Goal: Task Accomplishment & Management: Complete application form

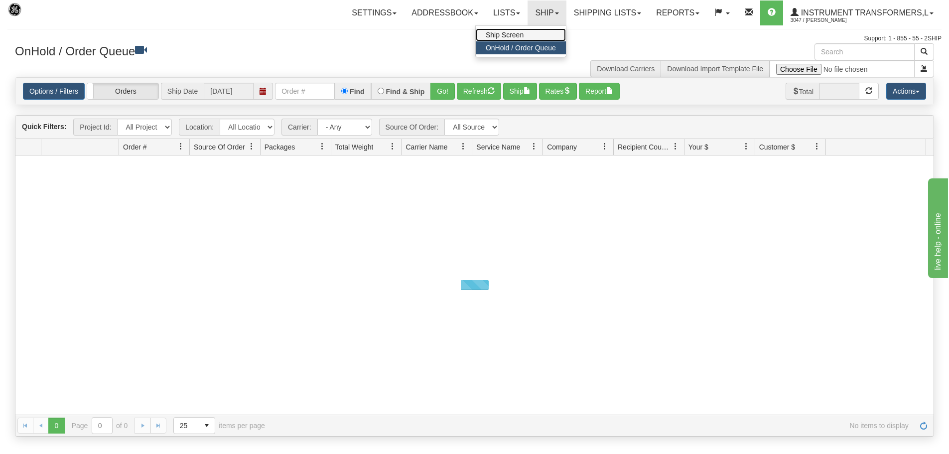
click at [542, 35] on link "Ship Screen" at bounding box center [521, 34] width 90 height 13
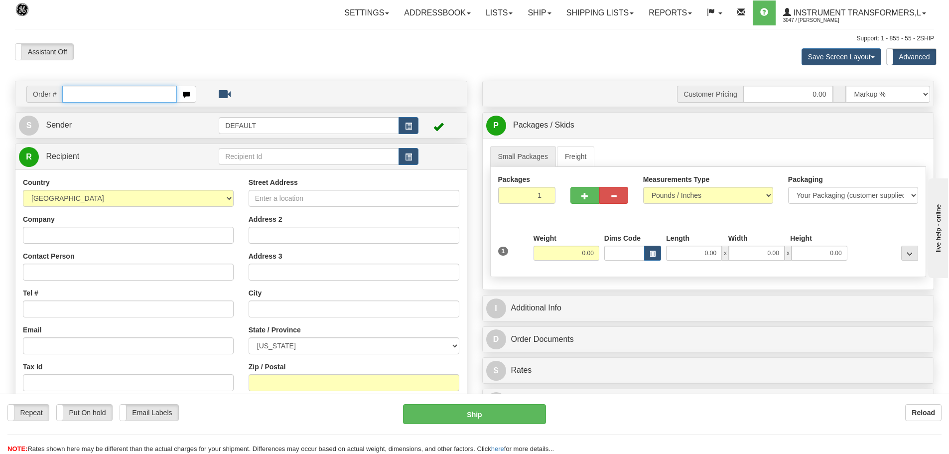
click at [123, 95] on input "text" at bounding box center [119, 94] width 115 height 17
paste input "86707109"
click at [123, 95] on input "86707109" at bounding box center [119, 94] width 115 height 17
type input "86707109"
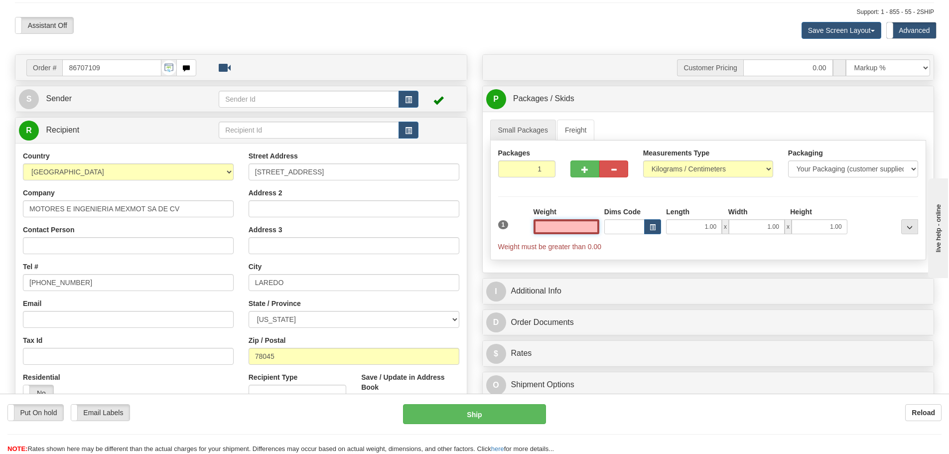
scroll to position [50, 0]
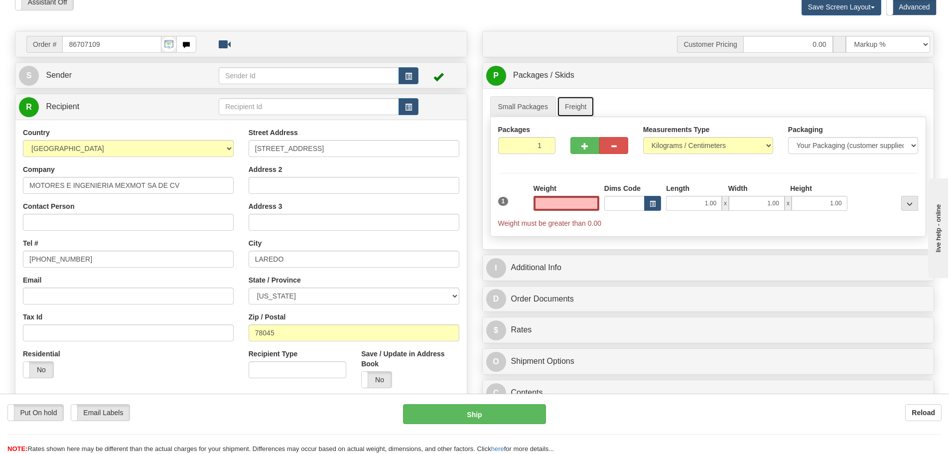
type input "0.00"
click at [581, 100] on link "Freight" at bounding box center [576, 106] width 38 height 21
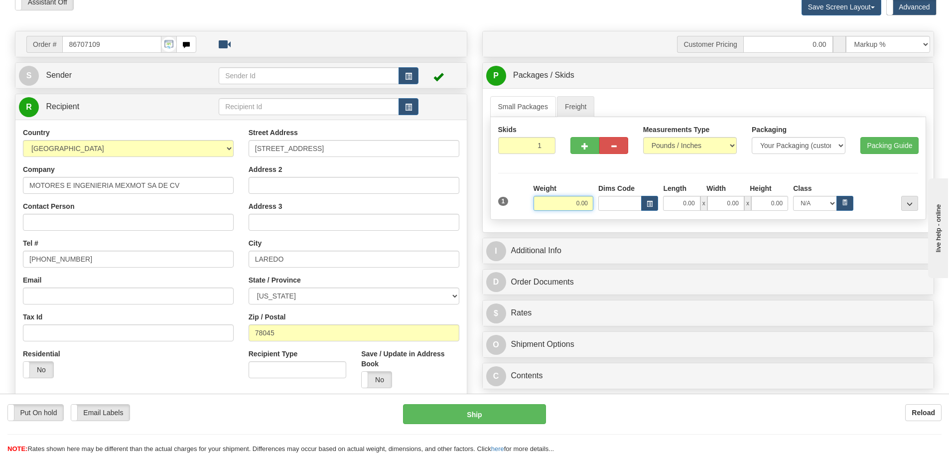
drag, startPoint x: 568, startPoint y: 205, endPoint x: 612, endPoint y: 207, distance: 43.9
click at [612, 207] on div "Weight 0.00 Dims Code Length Width" at bounding box center [725, 196] width 389 height 27
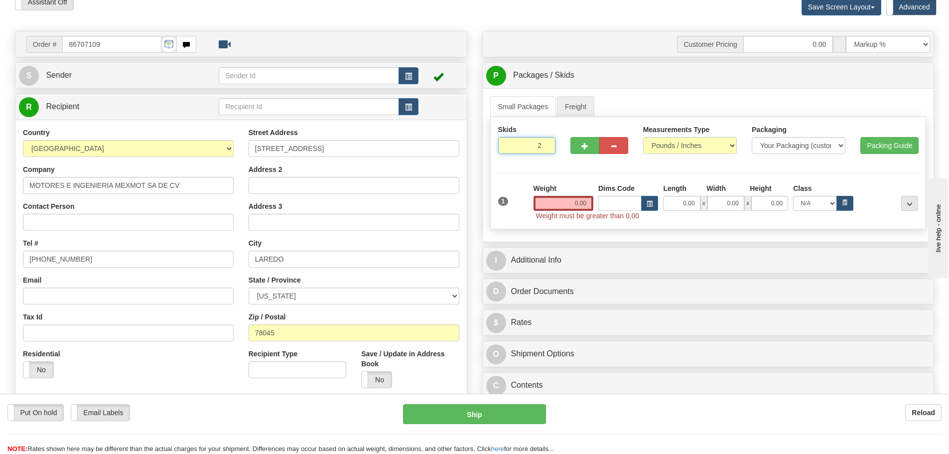
click at [544, 144] on input "2" at bounding box center [527, 145] width 58 height 17
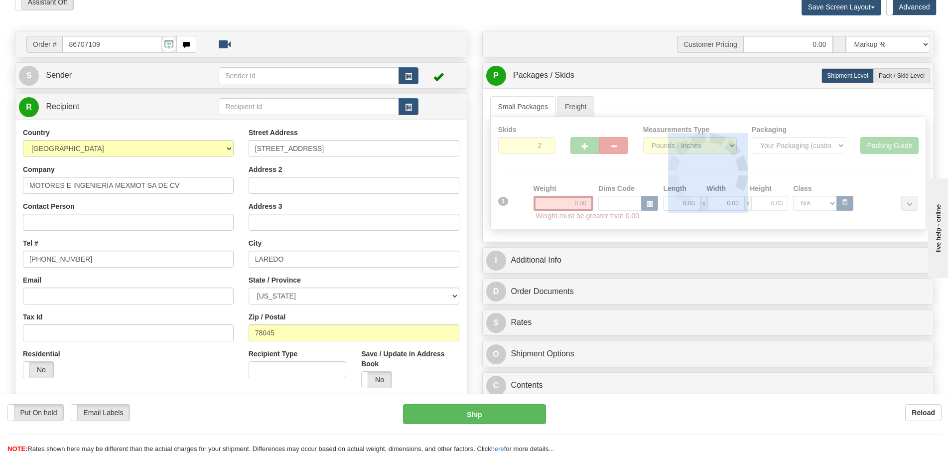
click at [544, 144] on div at bounding box center [708, 173] width 435 height 112
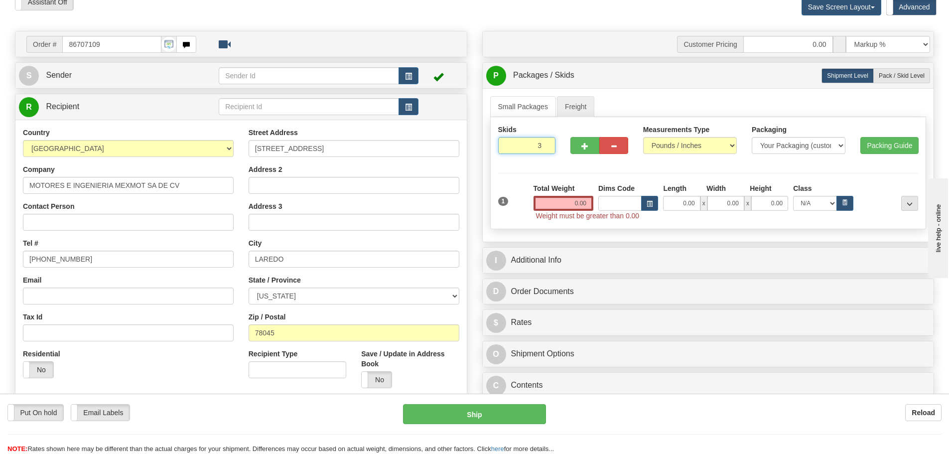
click at [544, 144] on input "3" at bounding box center [527, 145] width 58 height 17
type input "4"
click at [544, 144] on input "4" at bounding box center [527, 145] width 58 height 17
click at [890, 74] on span "Pack / Skid Level" at bounding box center [902, 75] width 46 height 7
radio input "true"
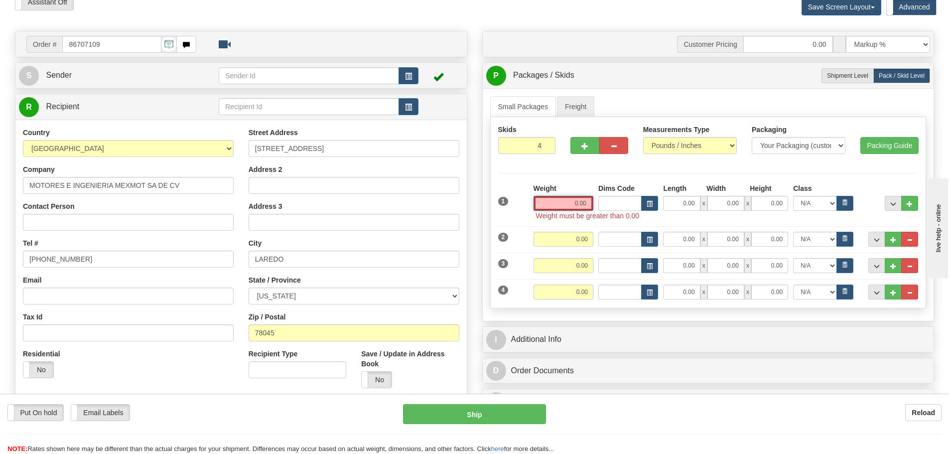
drag, startPoint x: 568, startPoint y: 202, endPoint x: 617, endPoint y: 202, distance: 48.3
click at [617, 202] on div "Weight 0.00 Dims Code Length Width Height 0.00" at bounding box center [725, 196] width 389 height 27
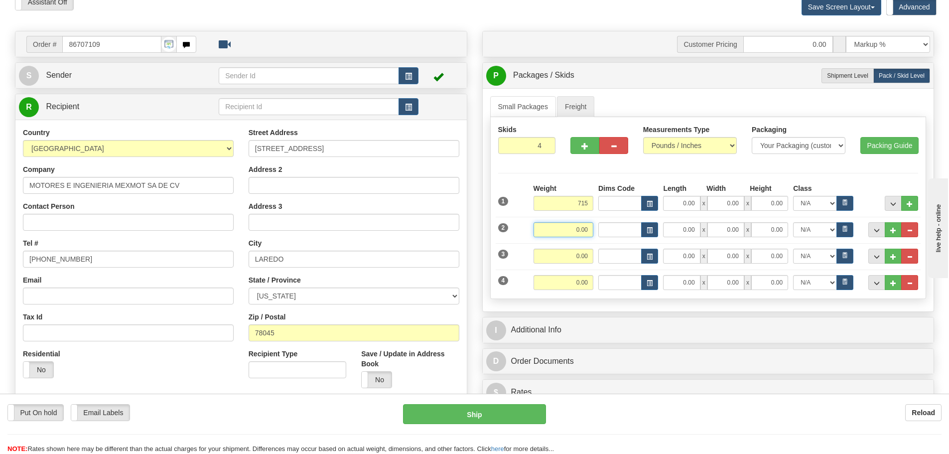
type input "715.00"
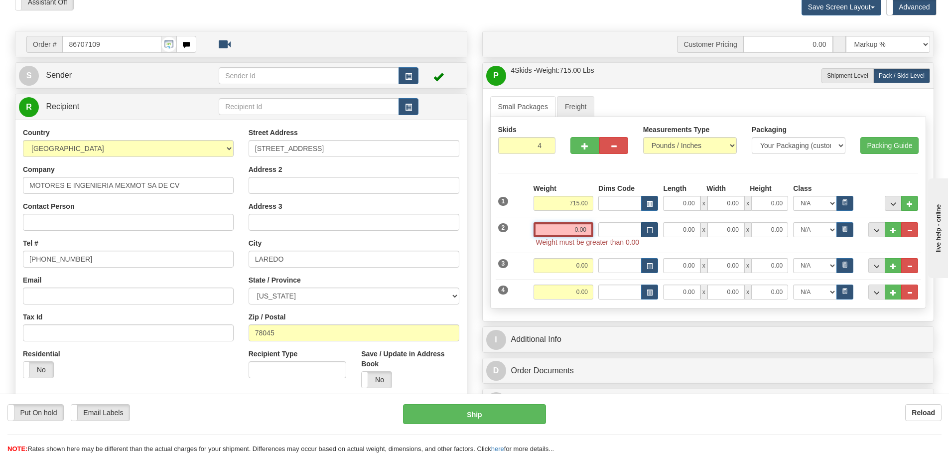
drag, startPoint x: 564, startPoint y: 235, endPoint x: 650, endPoint y: 231, distance: 86.3
click at [650, 231] on div "Weight 0.00 Dims Code" at bounding box center [725, 229] width 389 height 15
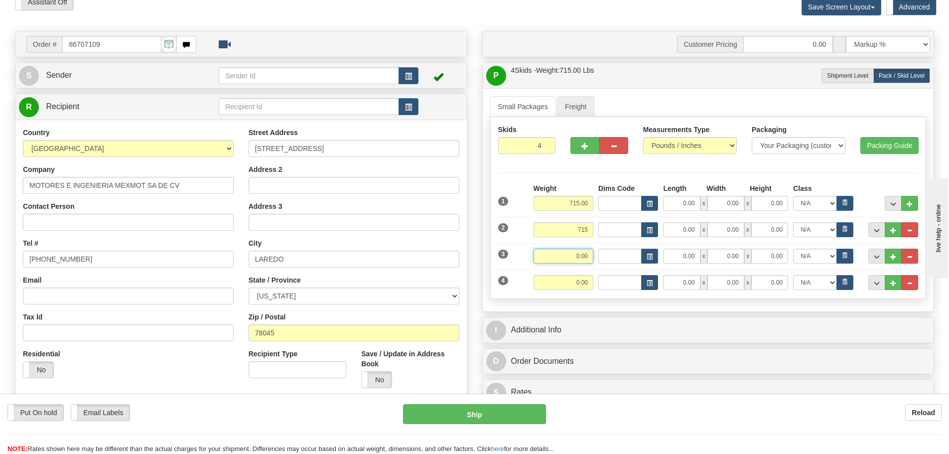
type input "715.00"
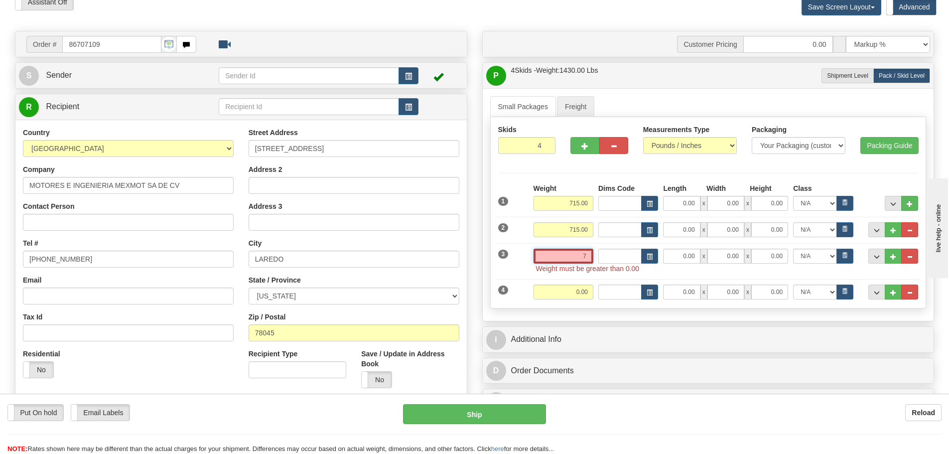
drag, startPoint x: 569, startPoint y: 248, endPoint x: 659, endPoint y: 253, distance: 90.3
click at [659, 253] on div "Weight 7 Dims Code x" at bounding box center [725, 256] width 389 height 15
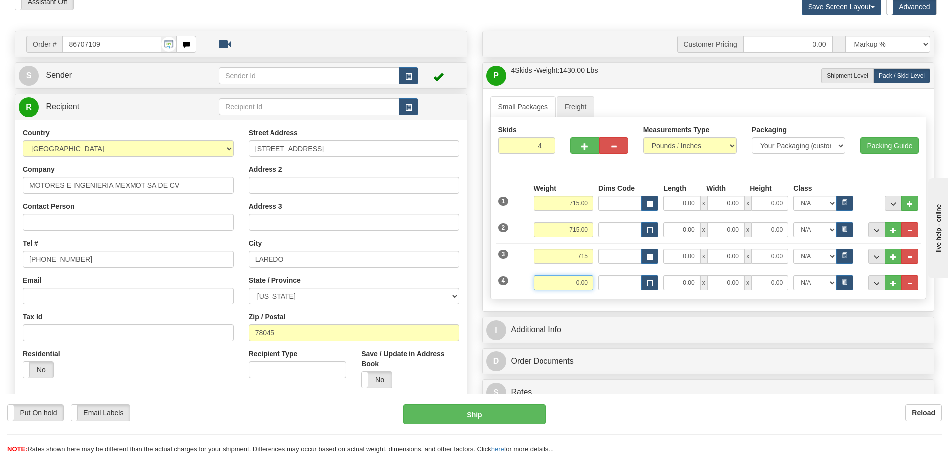
type input "715.00"
drag, startPoint x: 562, startPoint y: 282, endPoint x: 669, endPoint y: 283, distance: 107.6
click at [669, 283] on div "Weight 0.00 Dims Code" at bounding box center [725, 282] width 389 height 15
type input "715.00"
drag, startPoint x: 677, startPoint y: 205, endPoint x: 771, endPoint y: 195, distance: 94.7
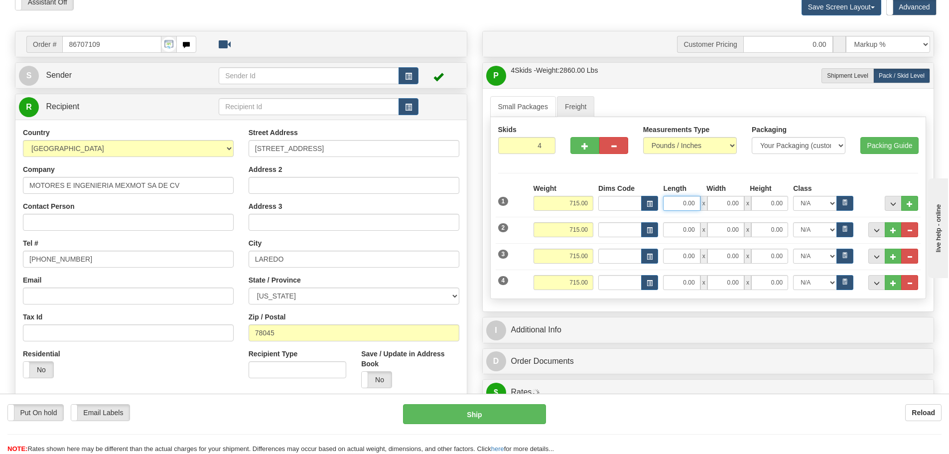
click at [771, 195] on div "Length Width Height Class 0.00 x 0.00 x" at bounding box center [757, 196] width 195 height 27
type input "44.00"
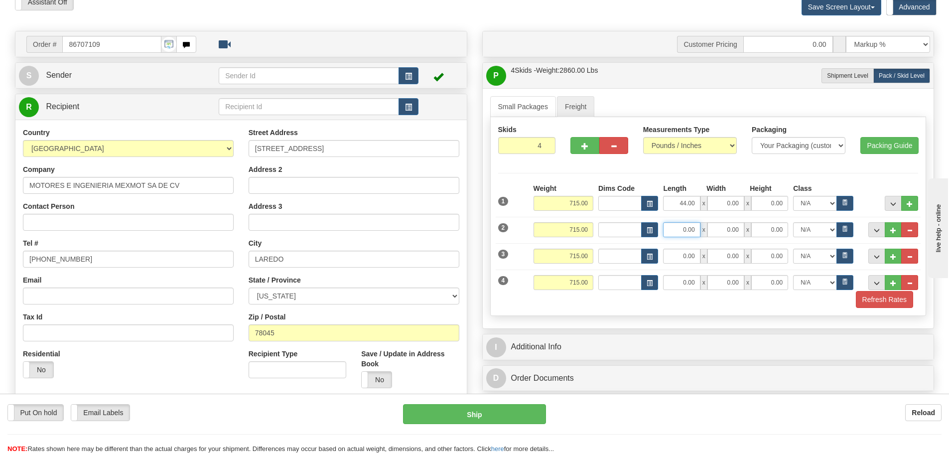
drag, startPoint x: 680, startPoint y: 228, endPoint x: 727, endPoint y: 225, distance: 46.4
click at [729, 225] on div "0.00 x 0.00 x 0.00" at bounding box center [725, 229] width 125 height 15
type input "44.00"
drag, startPoint x: 724, startPoint y: 206, endPoint x: 777, endPoint y: 205, distance: 53.3
click at [780, 205] on div "44.00 x 0.00 x 0.00" at bounding box center [725, 203] width 125 height 15
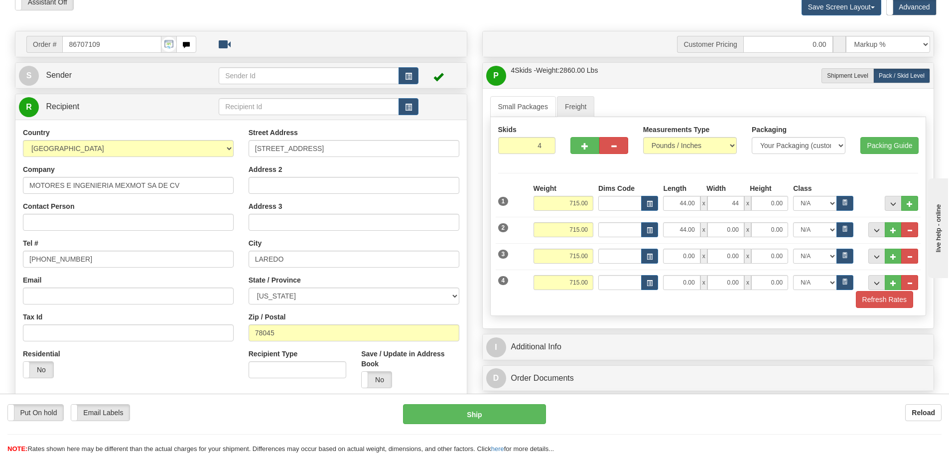
type input "44.00"
click at [753, 218] on div "2 Weight 715.00" at bounding box center [708, 225] width 425 height 26
drag, startPoint x: 762, startPoint y: 198, endPoint x: 827, endPoint y: 203, distance: 65.5
click at [827, 203] on div "44.00 x 44.00 x 0.00 N/A 50.0 55.0 60.0 65.0 70.0 85.0 92.5 100.0 125.0 175.0 2…" at bounding box center [757, 203] width 195 height 15
type input "46.00"
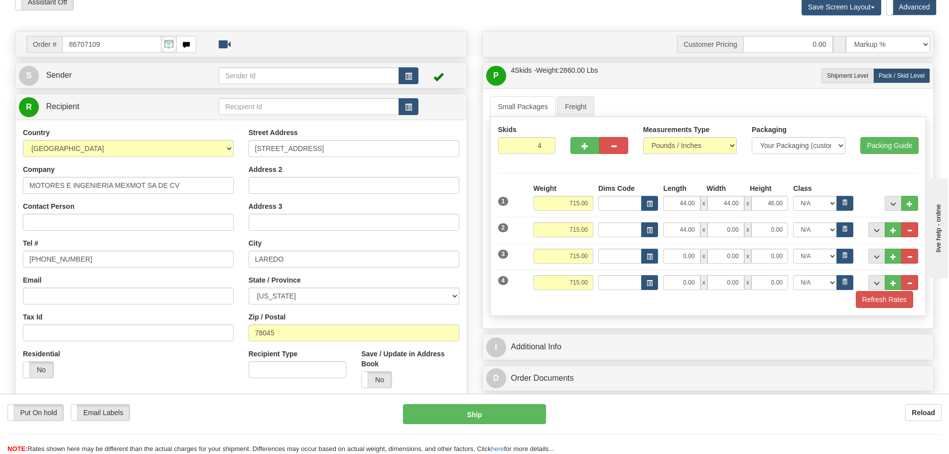
click at [769, 247] on div "3 Weight 715.00" at bounding box center [708, 251] width 425 height 26
drag, startPoint x: 717, startPoint y: 228, endPoint x: 810, endPoint y: 224, distance: 93.7
click at [810, 224] on div "44.00 x 0.00 x 0.00 N/A 50.0 55.0 60.0 65.0 70.0 85.0 92.5 100.0 125.0 175.0 25…" at bounding box center [757, 229] width 195 height 15
type input "44.00"
click at [713, 275] on input "0.00" at bounding box center [725, 282] width 37 height 15
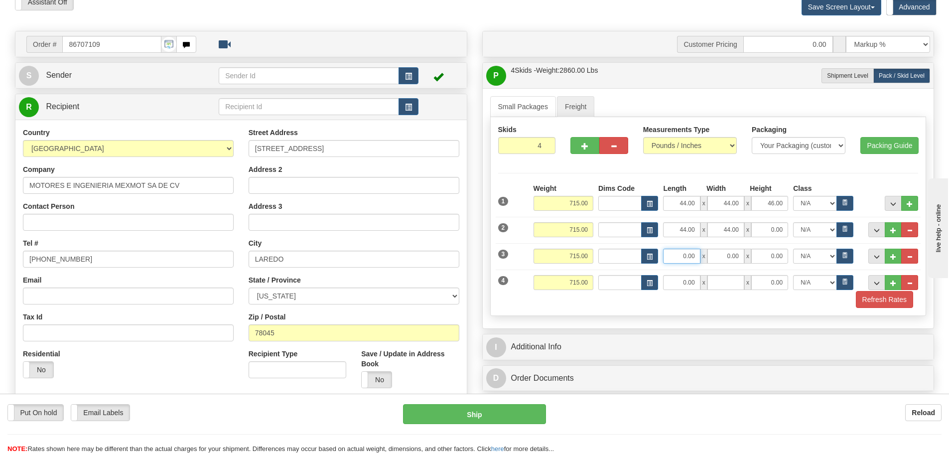
type input "0.00"
drag, startPoint x: 680, startPoint y: 258, endPoint x: 766, endPoint y: 255, distance: 86.3
click at [766, 255] on div "0.00 x 0.00 x 0.00" at bounding box center [725, 256] width 125 height 15
type input "44.00"
drag, startPoint x: 676, startPoint y: 285, endPoint x: 736, endPoint y: 284, distance: 60.3
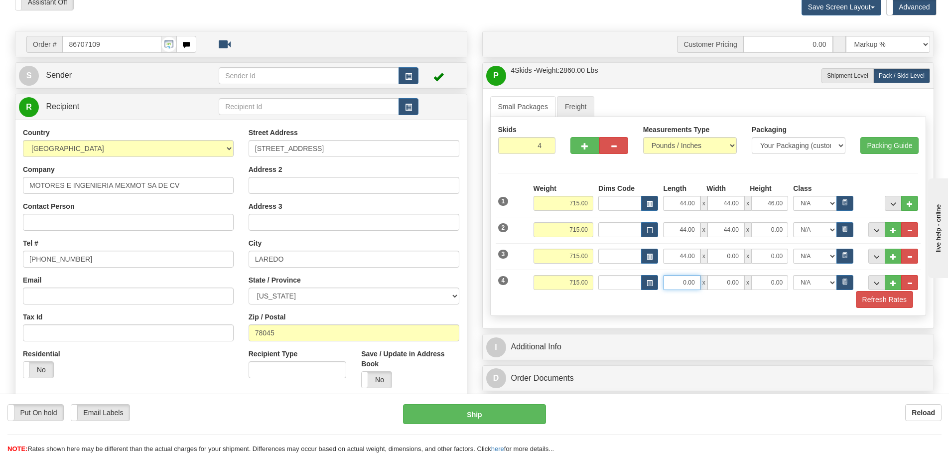
click at [736, 284] on div "0.00 x 0.00 x 0.00" at bounding box center [725, 282] width 125 height 15
type input "44.00"
drag, startPoint x: 723, startPoint y: 256, endPoint x: 790, endPoint y: 250, distance: 67.5
click at [790, 250] on div "44.00 x 0.00 x 0.00" at bounding box center [725, 256] width 130 height 15
type input "44.00"
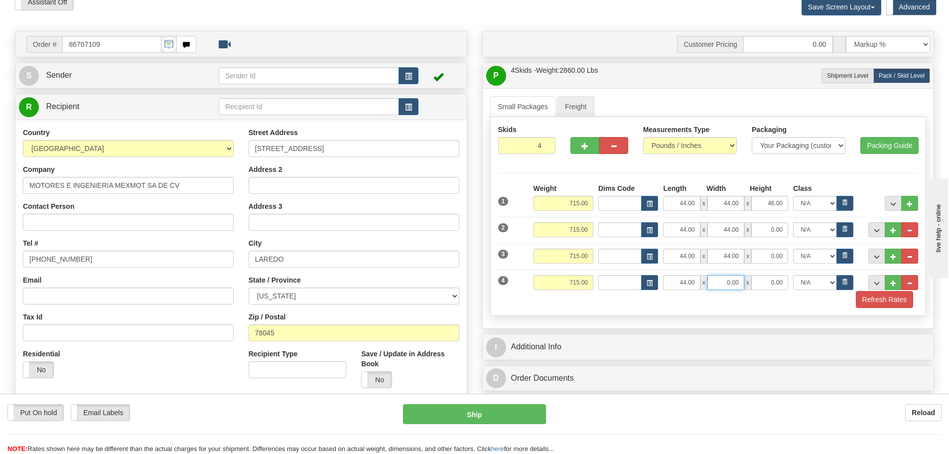
drag, startPoint x: 721, startPoint y: 286, endPoint x: 798, endPoint y: 273, distance: 78.7
click at [798, 273] on div "4 Weight 715.00" at bounding box center [708, 277] width 425 height 26
type input "44.00"
drag, startPoint x: 768, startPoint y: 224, endPoint x: 811, endPoint y: 244, distance: 47.7
click at [875, 224] on div "Weight 715.00 Length" at bounding box center [725, 229] width 389 height 15
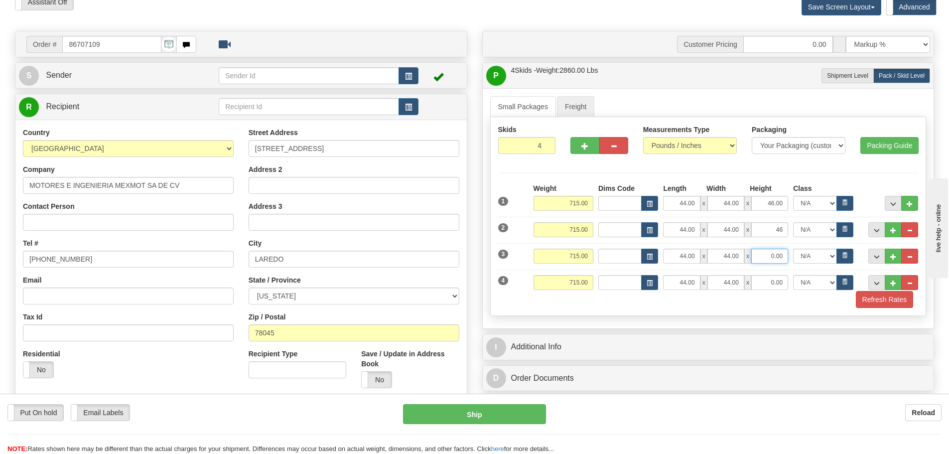
type input "46.00"
drag, startPoint x: 766, startPoint y: 255, endPoint x: 830, endPoint y: 257, distance: 64.3
click at [830, 257] on div "44.00 x 44.00 x 4 N/A 50.0 55.0 60.0 65.0 70.0 85.0 92.5 100.0 125.0 175.0 250.…" at bounding box center [757, 256] width 195 height 15
type input "46.00"
drag, startPoint x: 766, startPoint y: 280, endPoint x: 866, endPoint y: 280, distance: 99.6
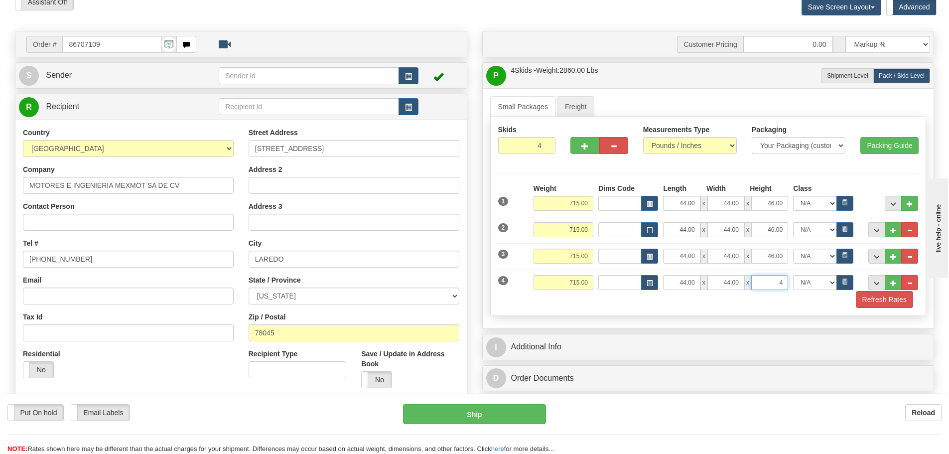
click at [866, 280] on div "Weight 715.00 Length" at bounding box center [725, 282] width 389 height 15
type input "46.00"
click at [815, 305] on div "Refresh Rates" at bounding box center [708, 299] width 425 height 17
click at [868, 304] on button "Refresh Rates" at bounding box center [884, 299] width 57 height 17
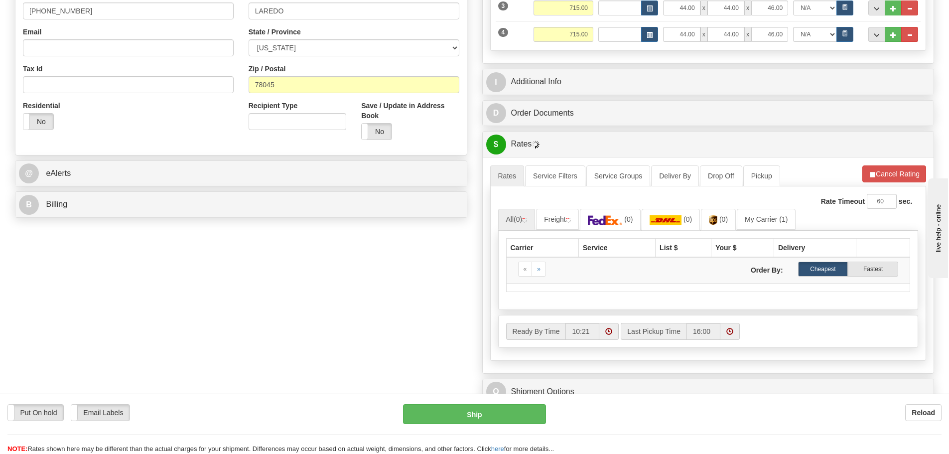
scroll to position [299, 0]
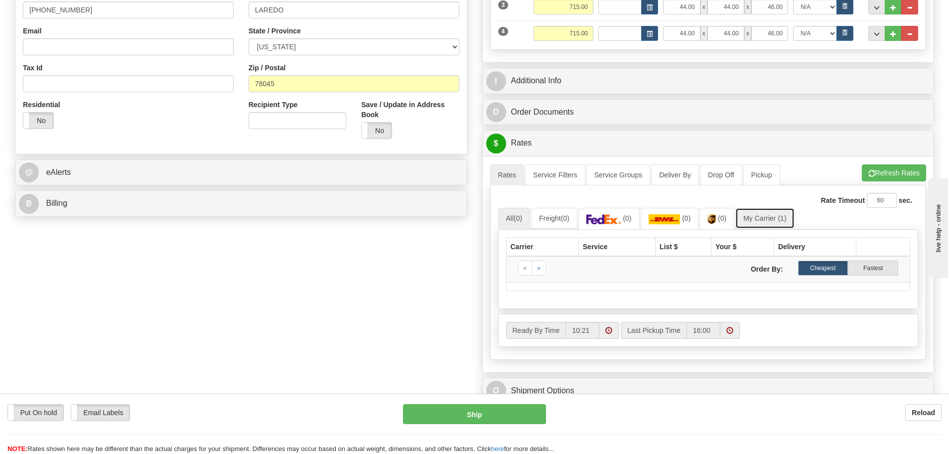
click at [770, 221] on link "My Carrier (1)" at bounding box center [764, 218] width 59 height 21
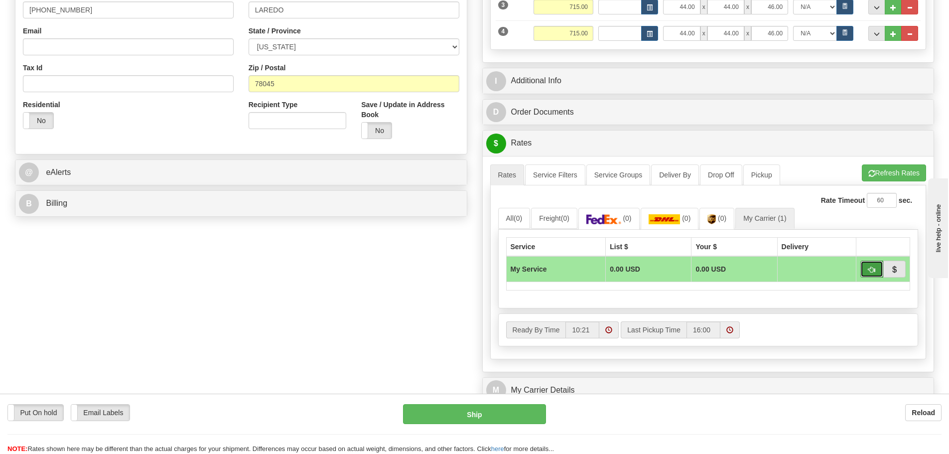
click at [869, 270] on span "button" at bounding box center [871, 269] width 7 height 6
type input "00"
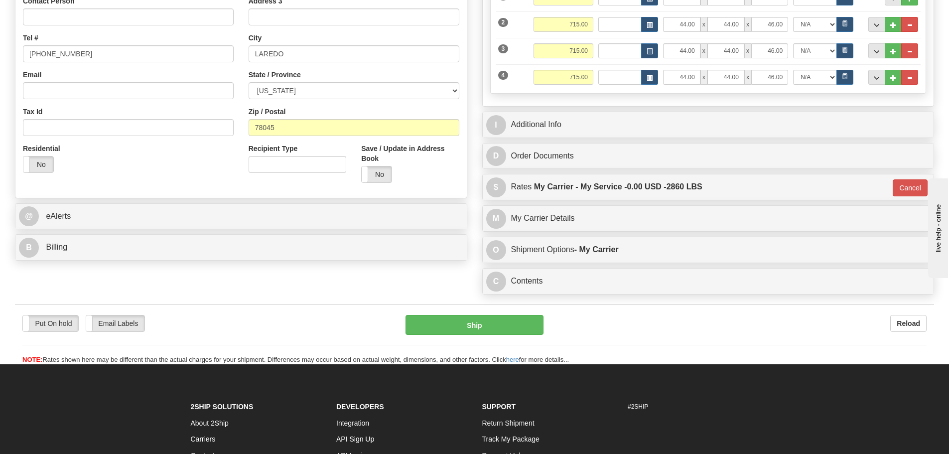
scroll to position [199, 0]
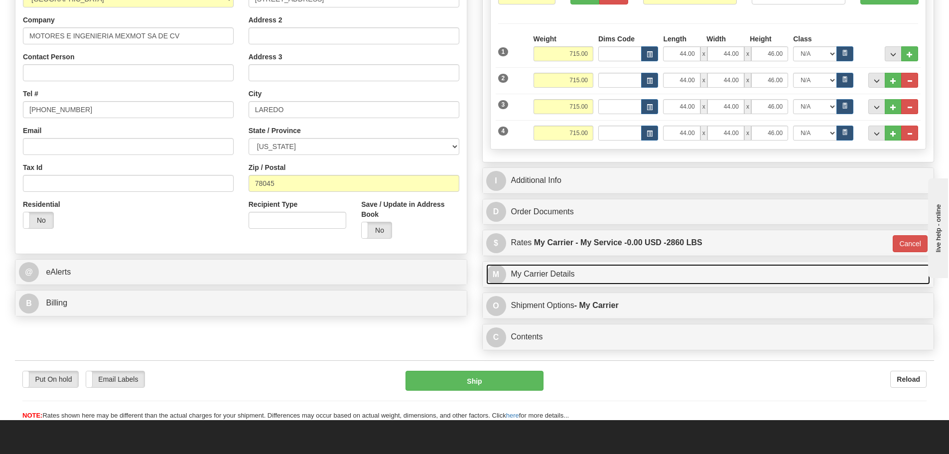
click at [588, 269] on link "M My Carrier Details" at bounding box center [708, 274] width 444 height 20
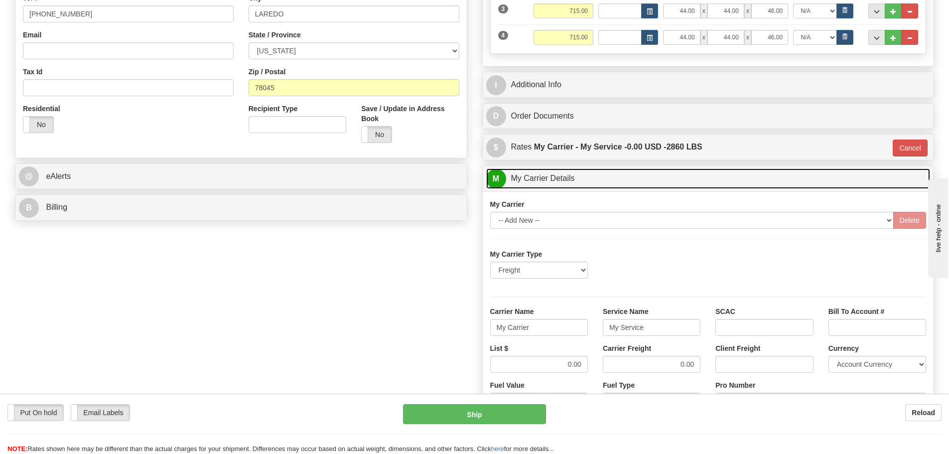
scroll to position [299, 0]
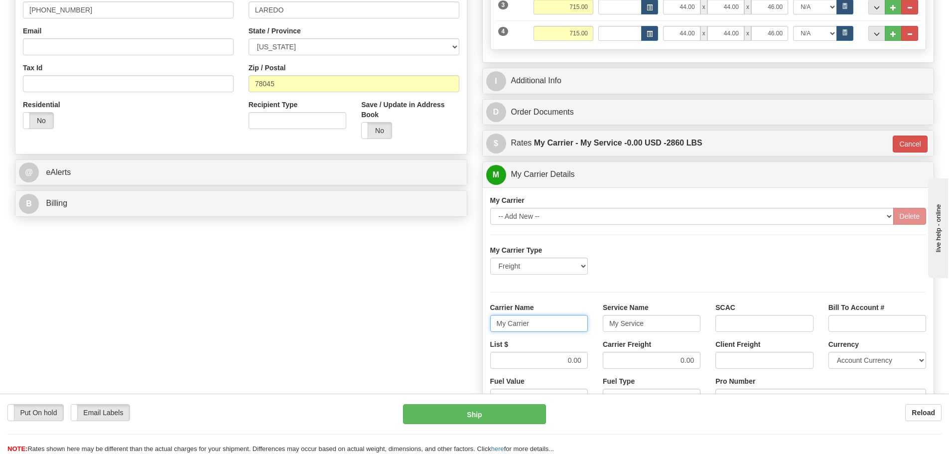
drag, startPoint x: 544, startPoint y: 317, endPoint x: 401, endPoint y: 328, distance: 143.9
click at [401, 328] on div "Order # 86707109 S Sender" at bounding box center [474, 190] width 934 height 817
type input "Fedex Freight Priority"
drag, startPoint x: 649, startPoint y: 324, endPoint x: 484, endPoint y: 317, distance: 165.5
click at [484, 317] on div "Carrier Name Fedex Freight Priority Service Name My Service SCAC Bill To Accoun…" at bounding box center [708, 320] width 451 height 37
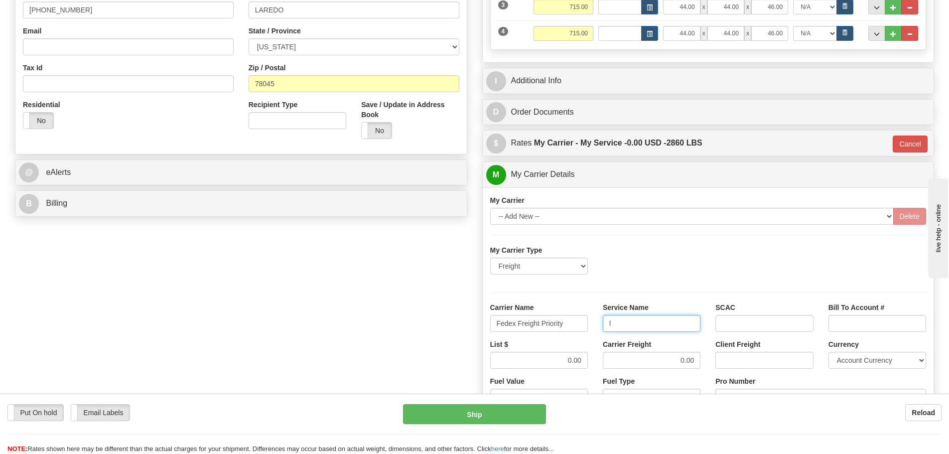
type input "LTL"
drag, startPoint x: 560, startPoint y: 362, endPoint x: 645, endPoint y: 357, distance: 85.3
click at [645, 357] on div "List $ 0.00 Carrier Freight 0.00 Client Freight Currency Account Currency ARN A…" at bounding box center [708, 357] width 451 height 37
drag, startPoint x: 553, startPoint y: 364, endPoint x: 614, endPoint y: 364, distance: 61.3
click at [614, 364] on div "List $ 2572.28 Carrier Freight 0.00 Client Freight Currency Account Currency AR…" at bounding box center [708, 357] width 451 height 37
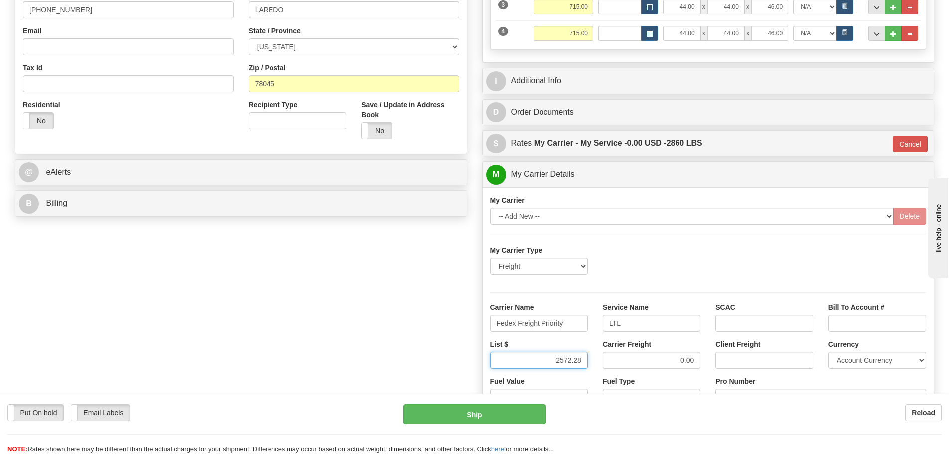
type input "2572.28"
drag, startPoint x: 625, startPoint y: 364, endPoint x: 768, endPoint y: 301, distance: 157.2
click at [763, 364] on div "List $ 2572.28 Carrier Freight 0.00 Client Freight Currency Account Currency AR…" at bounding box center [708, 357] width 451 height 37
paste input "2572.28"
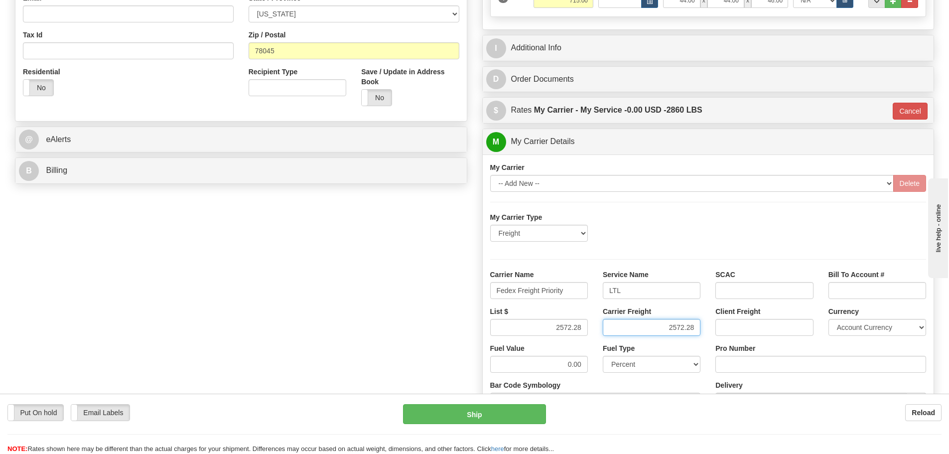
scroll to position [398, 0]
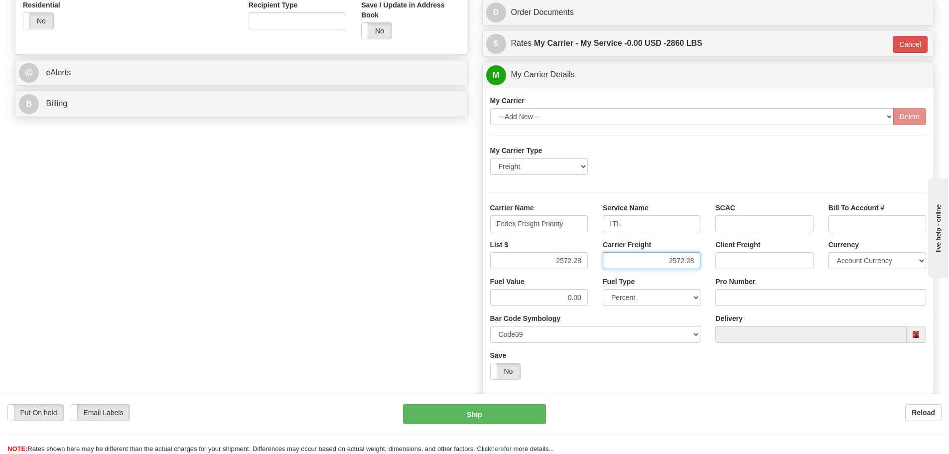
type input "2572.28"
click at [764, 305] on input "Pro Number" at bounding box center [820, 297] width 211 height 17
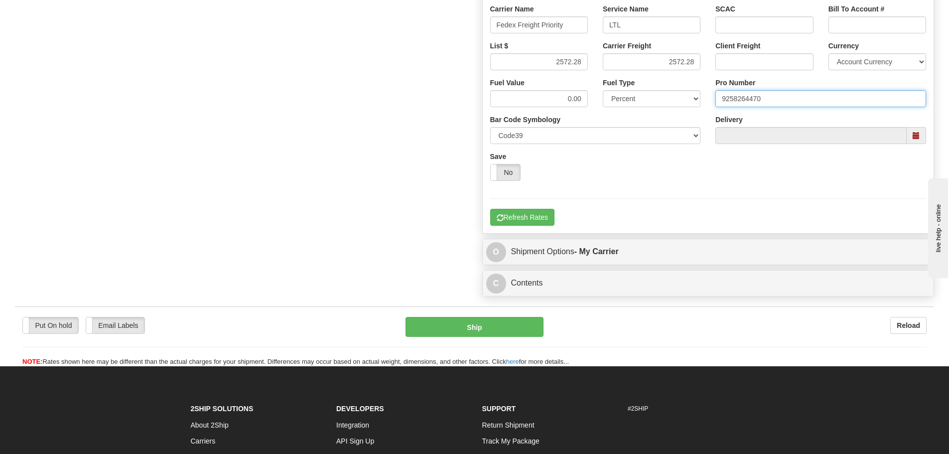
scroll to position [598, 0]
type input "9258264470"
click at [507, 215] on button "Refresh Rates" at bounding box center [522, 216] width 64 height 17
type input "00"
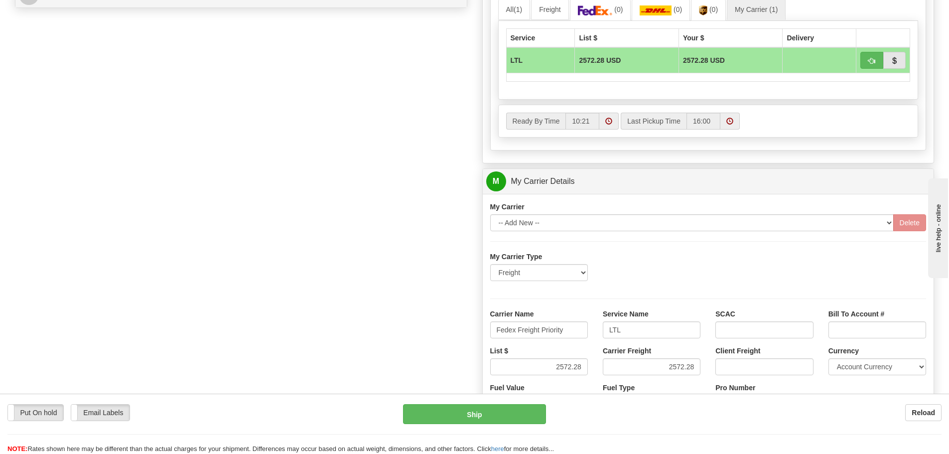
scroll to position [465, 0]
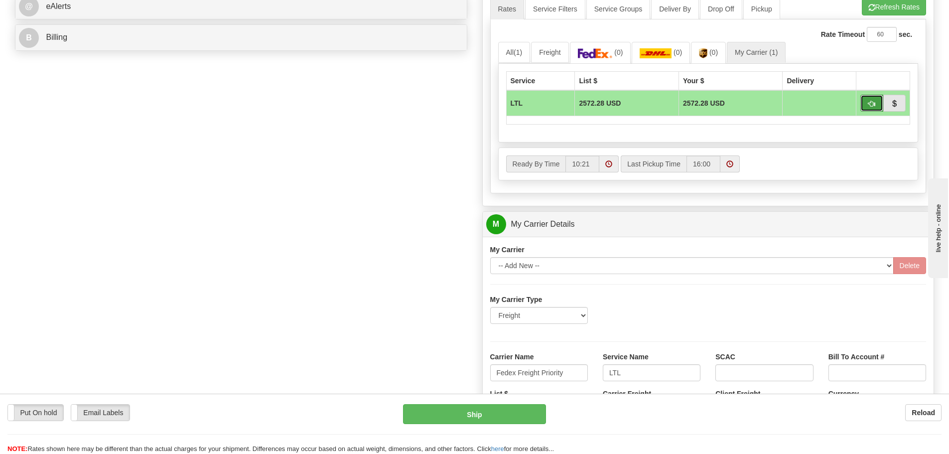
click at [866, 104] on button "button" at bounding box center [871, 103] width 23 height 17
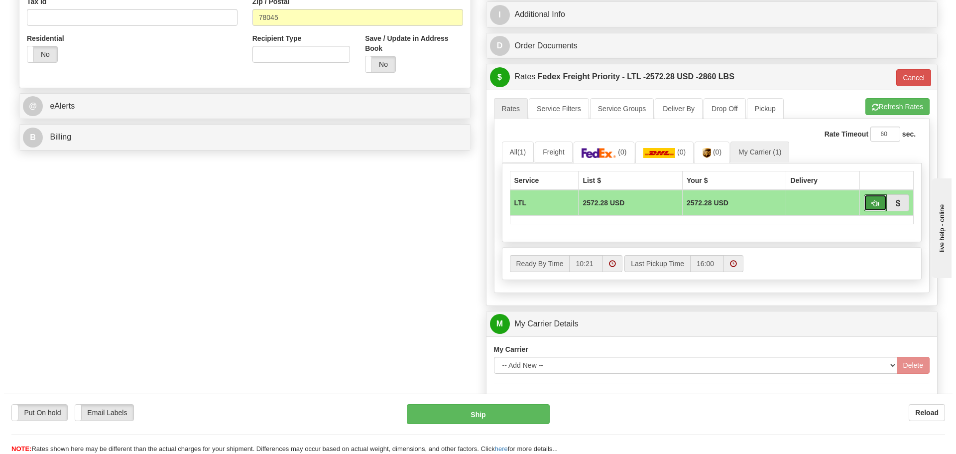
scroll to position [614, 0]
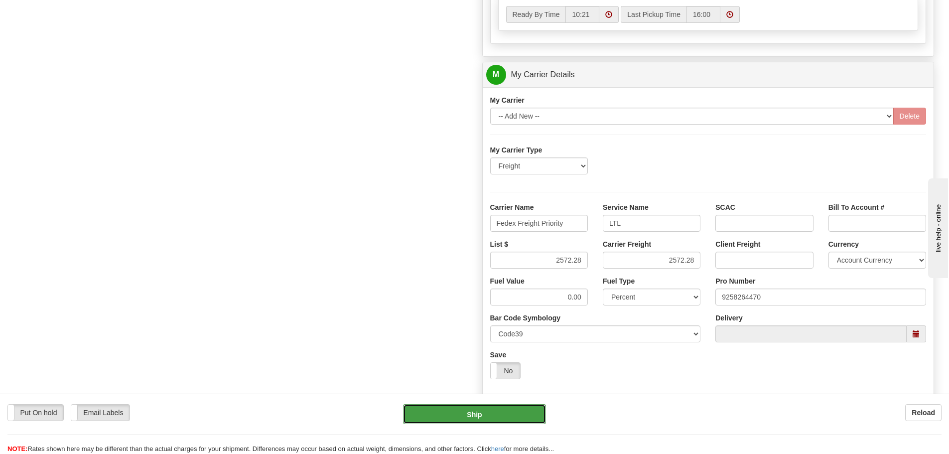
click at [505, 412] on button "Ship" at bounding box center [474, 414] width 143 height 20
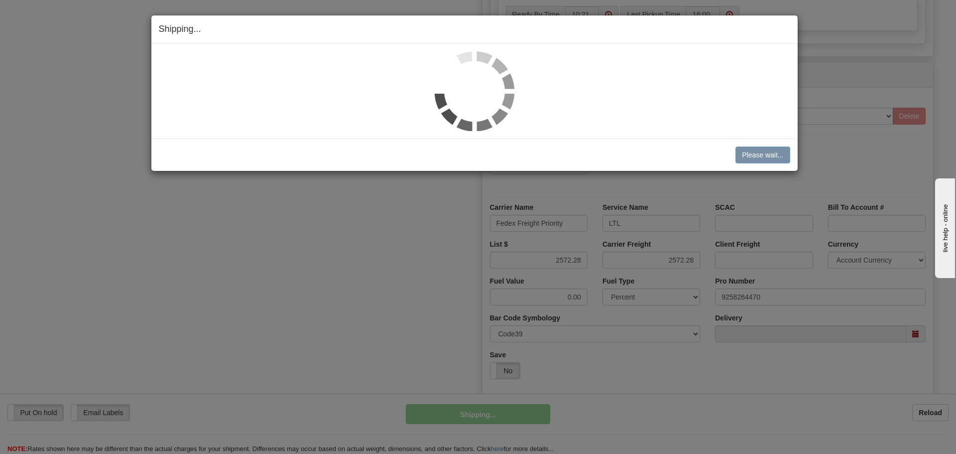
click at [507, 107] on img at bounding box center [475, 91] width 80 height 80
click at [522, 120] on div at bounding box center [475, 91] width 632 height 80
click at [615, 108] on div at bounding box center [475, 91] width 632 height 80
click at [506, 42] on div "Shipping... Your SHIPMENT will EXPIRE in" at bounding box center [474, 29] width 646 height 28
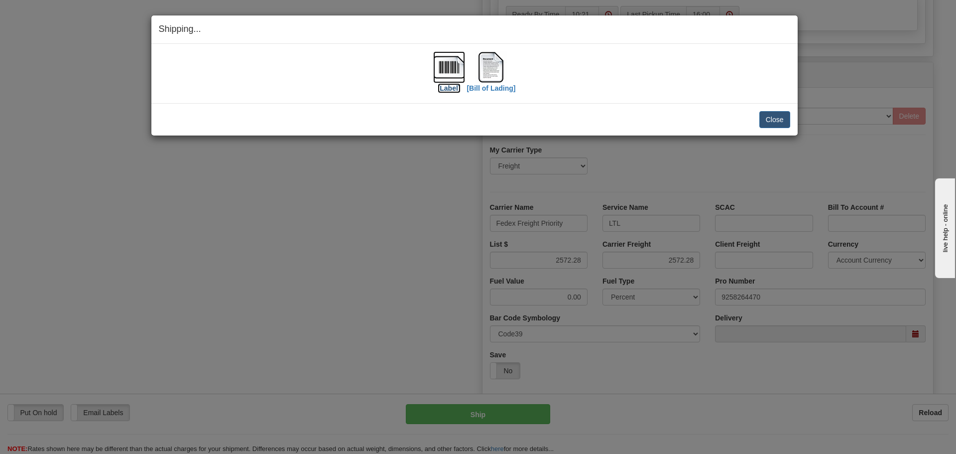
click at [455, 68] on img at bounding box center [449, 67] width 32 height 32
click at [486, 74] on img at bounding box center [491, 67] width 32 height 32
